Goal: Task Accomplishment & Management: Manage account settings

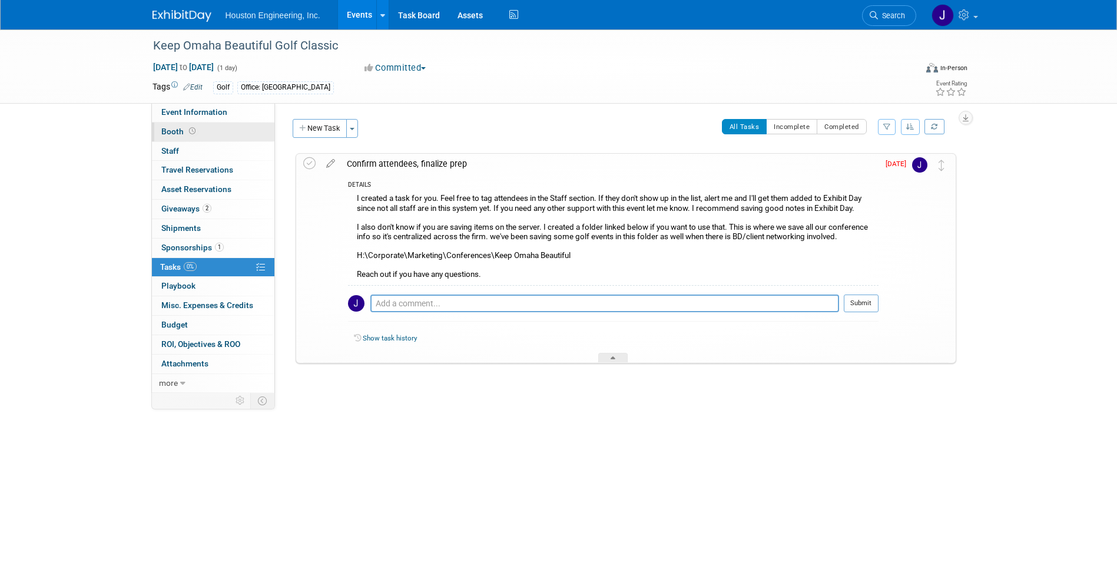
click at [167, 134] on span "Booth" at bounding box center [179, 131] width 37 height 9
select select "No"
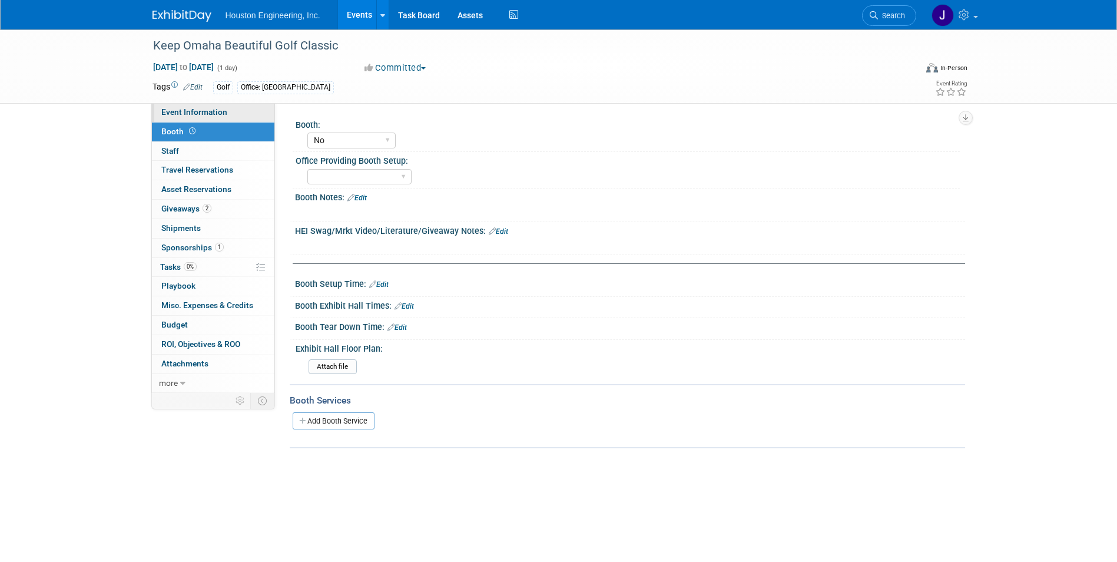
click at [174, 108] on span "Event Information" at bounding box center [194, 111] width 66 height 9
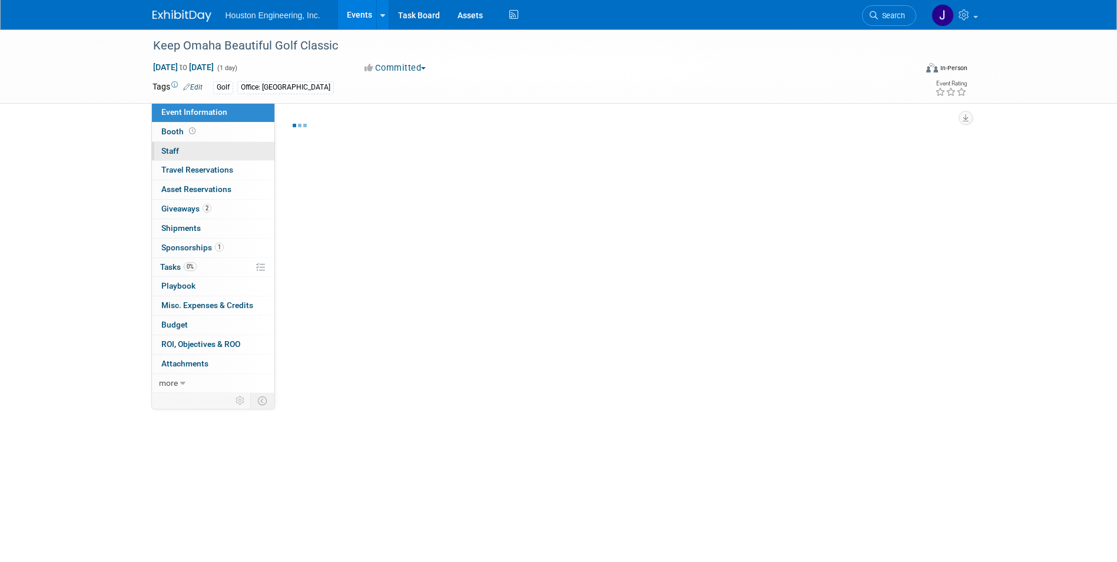
select select "3 - Reg/Prep Done"
select select "No"
select select "Community/Prof Orgs"
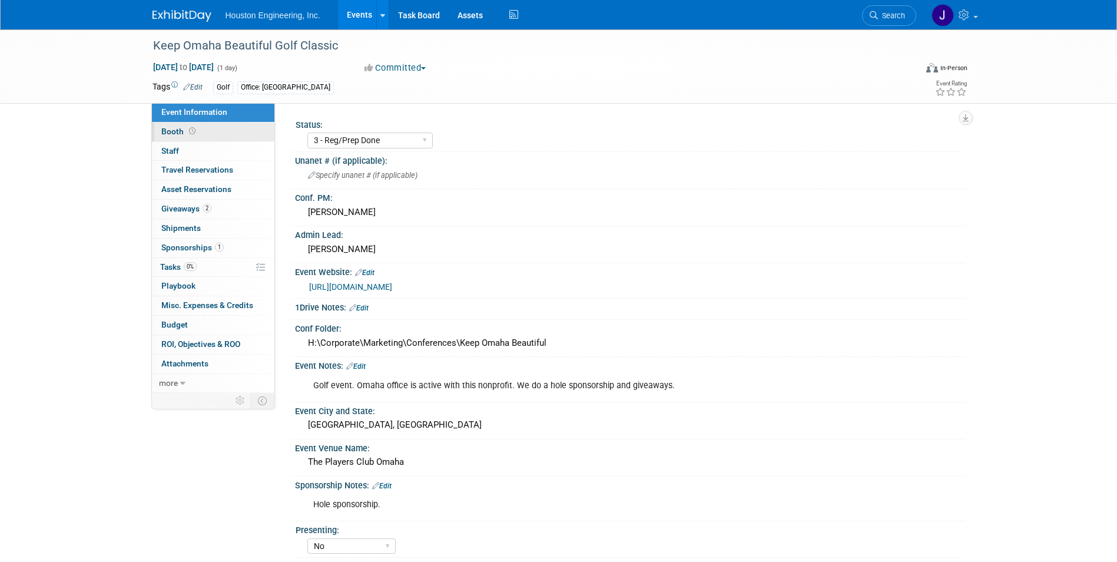
click at [170, 132] on span "Booth" at bounding box center [179, 131] width 37 height 9
select select "No"
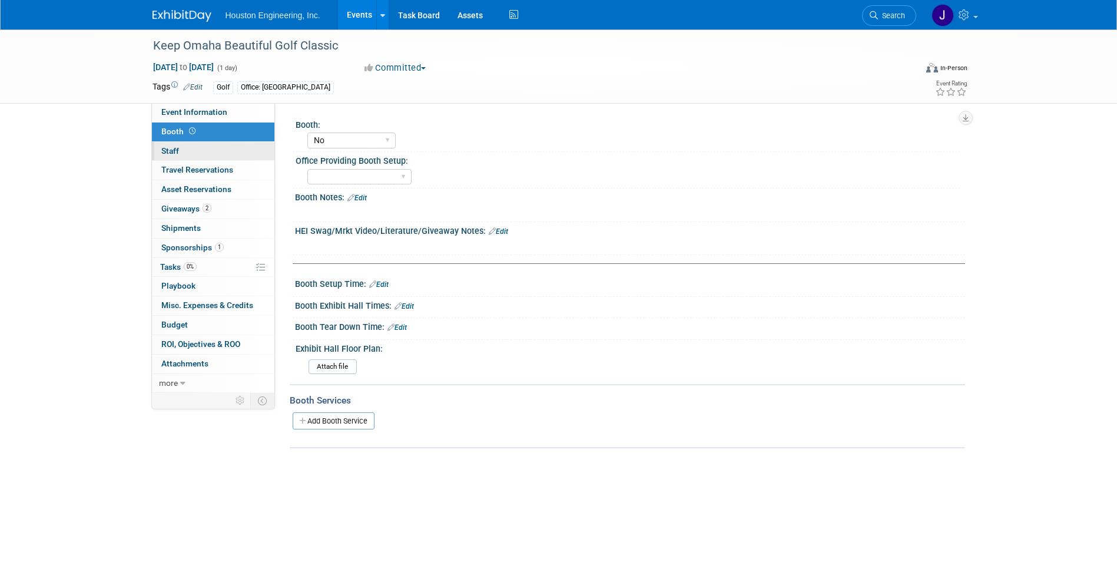
click at [183, 151] on link "0 Staff 0" at bounding box center [213, 151] width 123 height 19
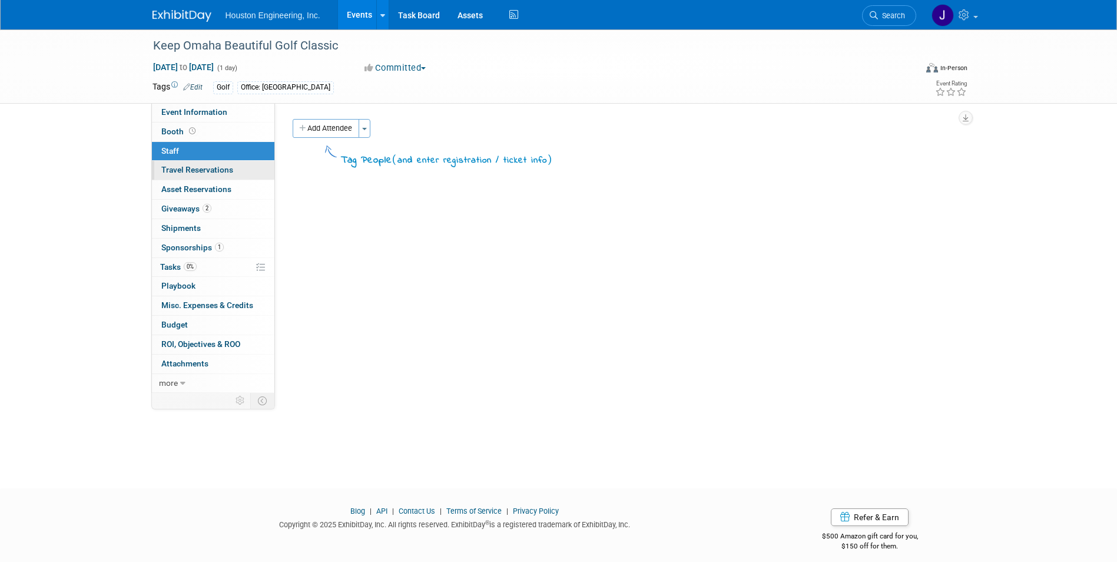
click at [196, 173] on span "Travel Reservations 0" at bounding box center [197, 169] width 72 height 9
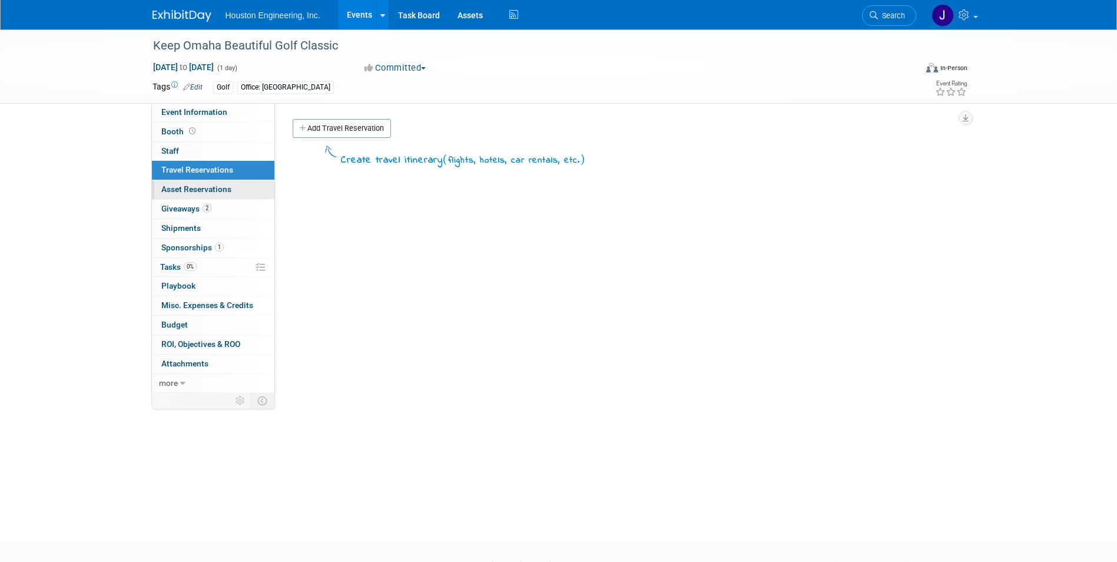
click at [221, 188] on span "Asset Reservations 0" at bounding box center [196, 188] width 70 height 9
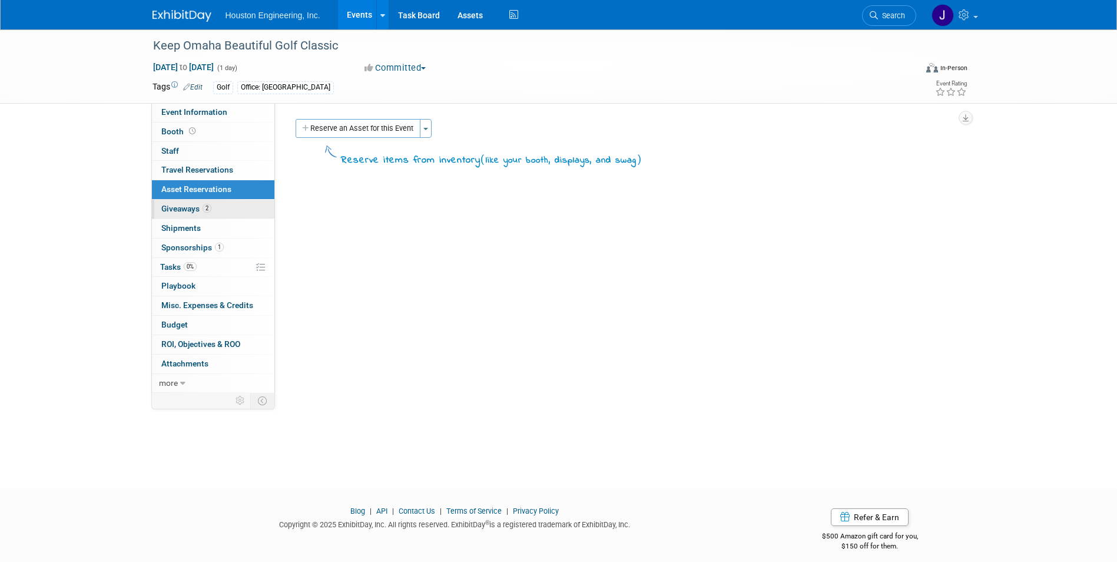
click at [191, 210] on span "Giveaways 2" at bounding box center [186, 208] width 50 height 9
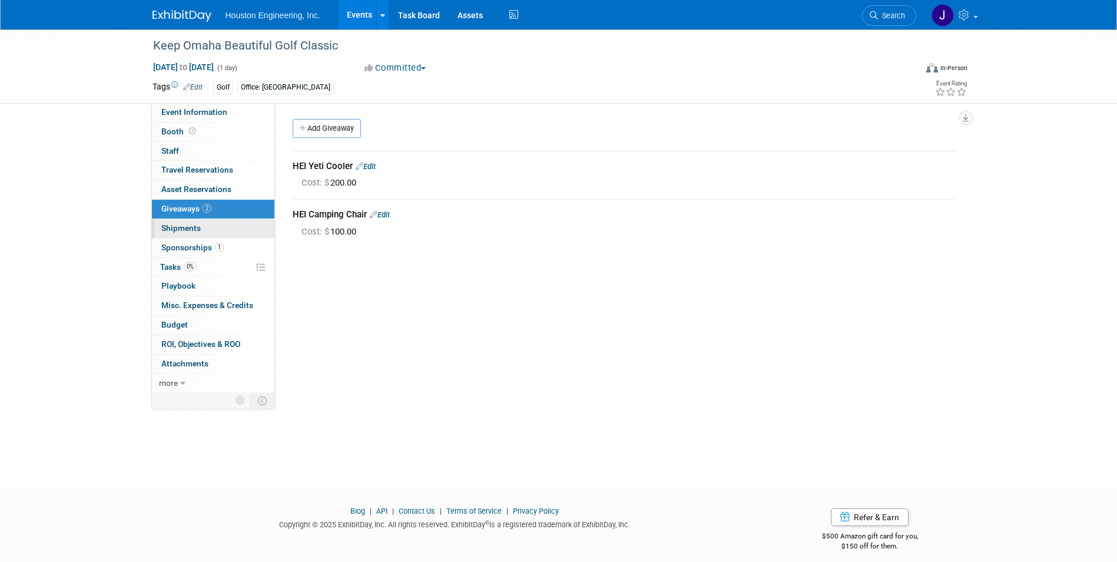
click at [180, 229] on span "Shipments 0" at bounding box center [180, 227] width 39 height 9
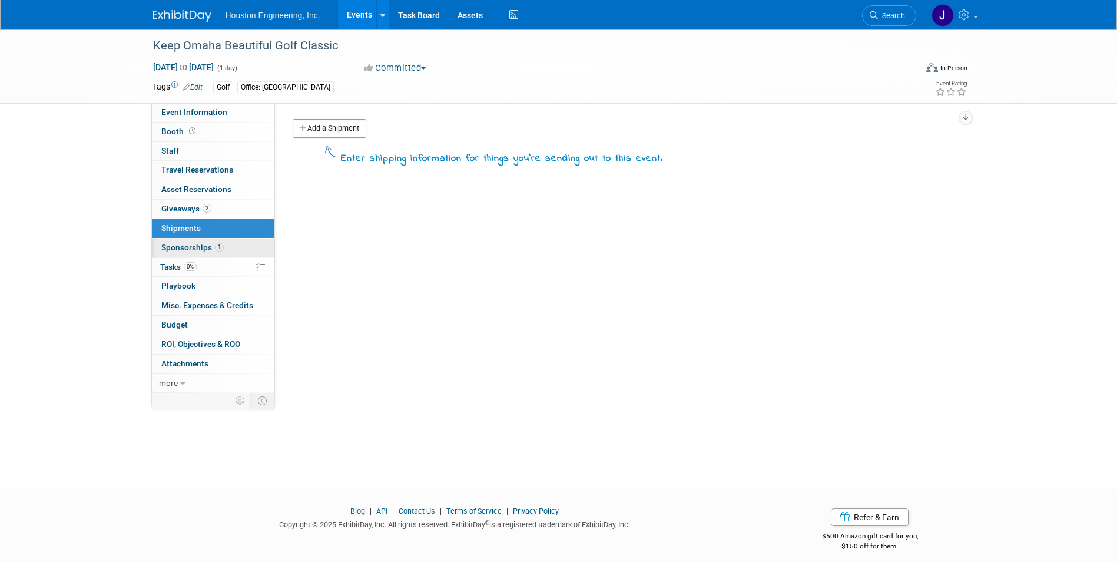
click at [194, 251] on span "Sponsorships 1" at bounding box center [192, 247] width 62 height 9
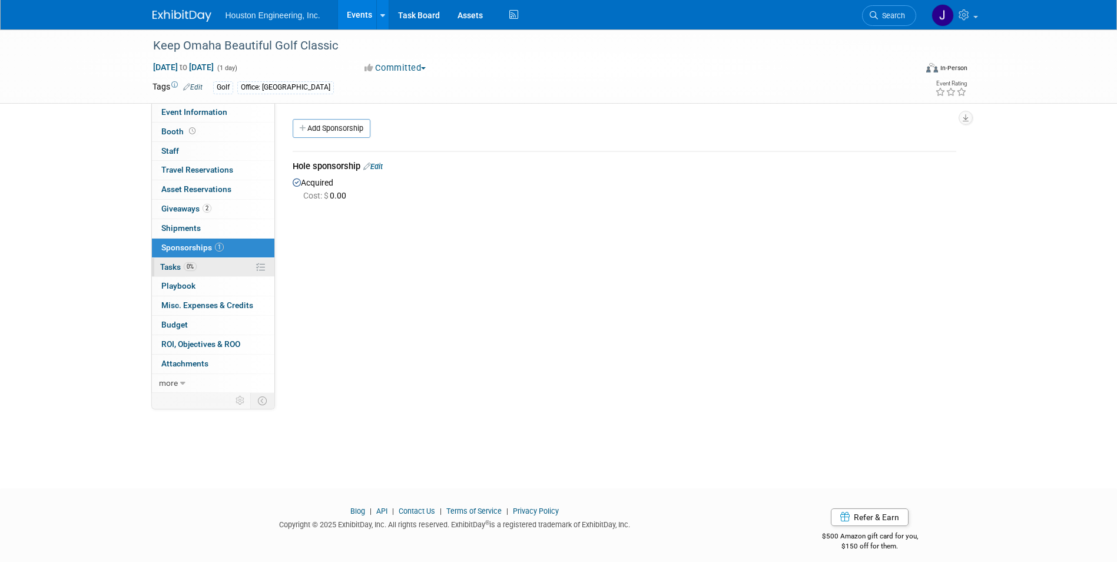
click at [166, 271] on span "Tasks 0%" at bounding box center [178, 266] width 37 height 9
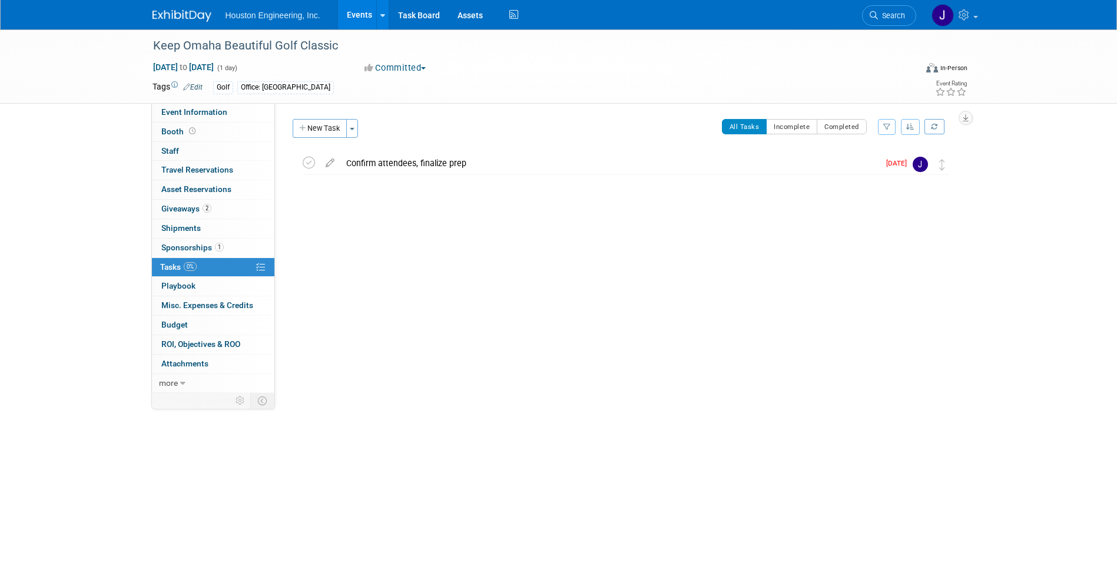
click at [363, 316] on div "Status: 1 - GNG/KO Needed 2 - Post KO/Active Planning 3 - Reg/Prep Done Unanet …" at bounding box center [620, 248] width 690 height 290
click at [174, 383] on span "more" at bounding box center [168, 382] width 19 height 9
drag, startPoint x: 599, startPoint y: 276, endPoint x: 557, endPoint y: 181, distance: 103.6
click at [600, 276] on div "Status: 1 - GNG/KO Needed 2 - Post KO/Active Planning 3 - Reg/Prep Done Unanet …" at bounding box center [620, 296] width 690 height 387
click at [640, 278] on div "Status: 1 - GNG/KO Needed 2 - Post KO/Active Planning 3 - Reg/Prep Done Unanet …" at bounding box center [620, 296] width 690 height 387
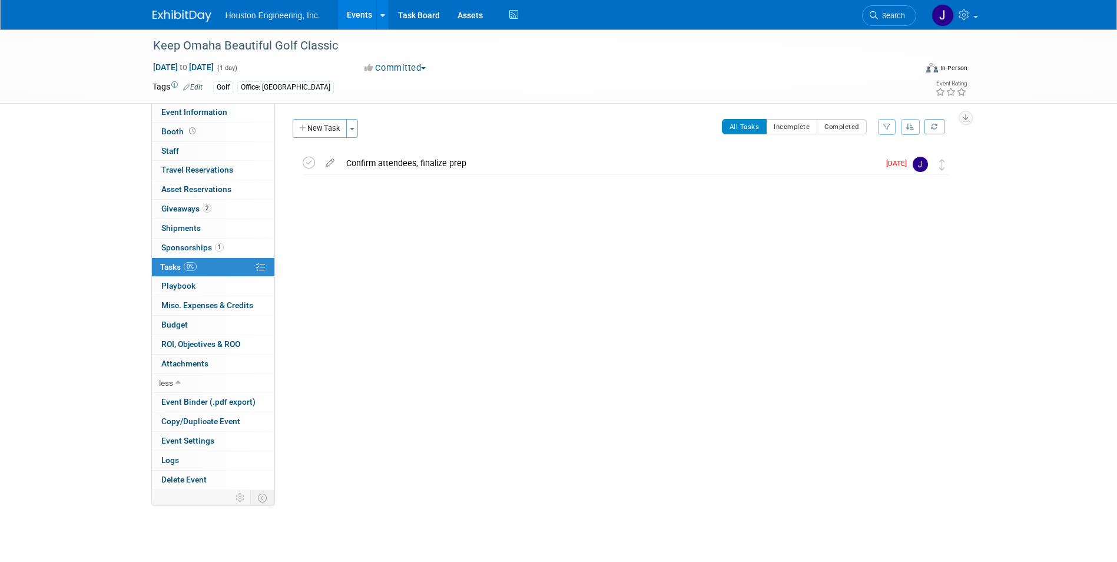
drag, startPoint x: 885, startPoint y: 319, endPoint x: 808, endPoint y: 28, distance: 301.6
click at [885, 313] on div "Status: 1 - GNG/KO Needed 2 - Post KO/Active Planning 3 - Reg/Prep Done Unanet …" at bounding box center [620, 296] width 690 height 387
